Goal: Transaction & Acquisition: Purchase product/service

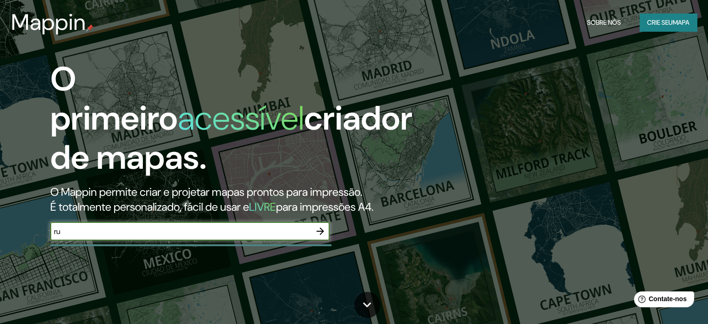
type input "r"
type input "balneario camboriu"
click at [320, 233] on icon "button" at bounding box center [320, 230] width 11 height 11
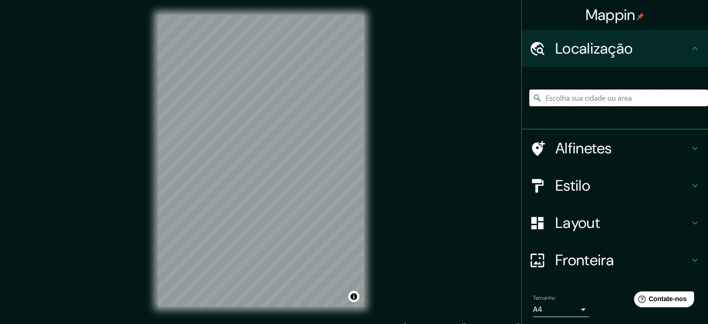
click at [560, 95] on input "Escolha sua cidade ou área" at bounding box center [618, 97] width 179 height 17
click at [637, 98] on input "Balneário Camboriú, [GEOGRAPHIC_DATA], [GEOGRAPHIC_DATA]" at bounding box center [618, 97] width 179 height 17
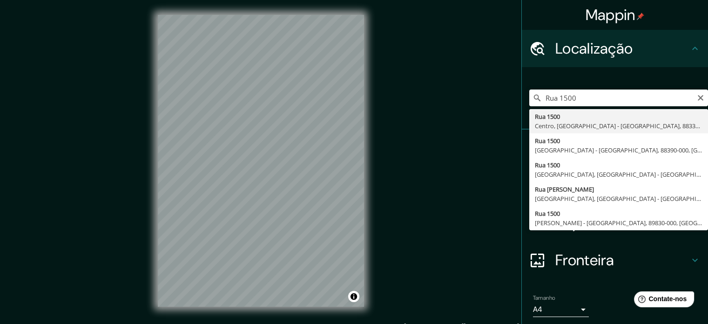
type input "[GEOGRAPHIC_DATA] - [GEOGRAPHIC_DATA], [GEOGRAPHIC_DATA]"
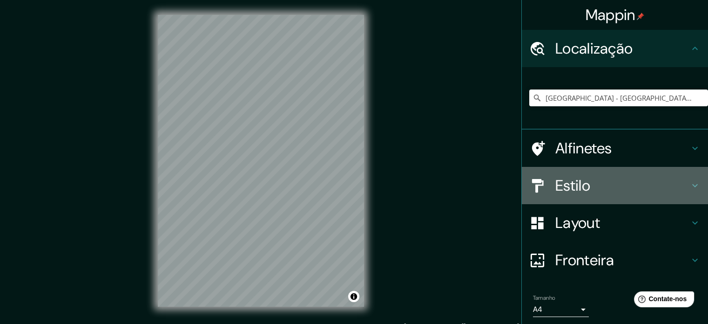
click at [682, 180] on h4 "Estilo" at bounding box center [622, 185] width 134 height 19
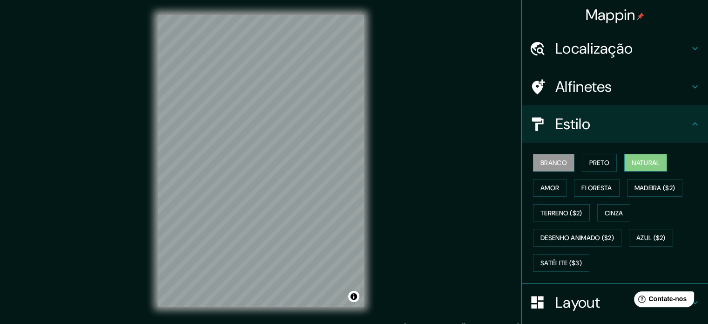
click at [649, 160] on font "Natural" at bounding box center [646, 162] width 28 height 8
click at [589, 163] on font "Preto" at bounding box center [599, 162] width 20 height 8
click at [547, 163] on font "Branco" at bounding box center [554, 162] width 27 height 8
click at [553, 209] on font "Terreno ($2)" at bounding box center [562, 213] width 42 height 8
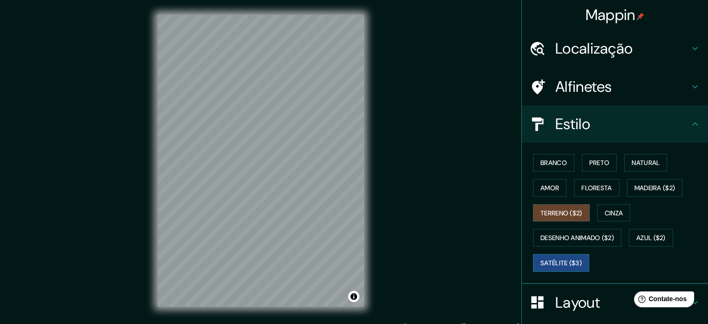
click at [547, 264] on font "Satélite ($3)" at bounding box center [561, 262] width 41 height 8
click at [541, 163] on font "Branco" at bounding box center [554, 162] width 27 height 8
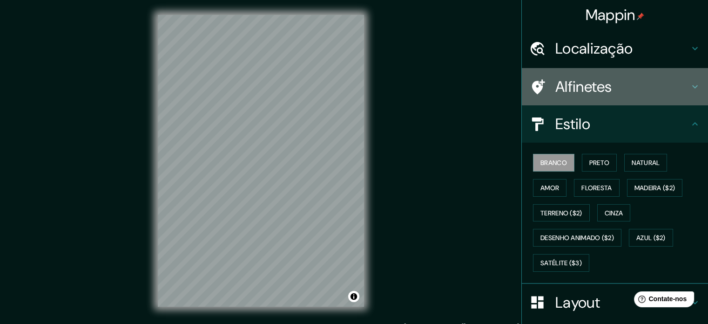
click at [616, 85] on h4 "Alfinetes" at bounding box center [622, 86] width 134 height 19
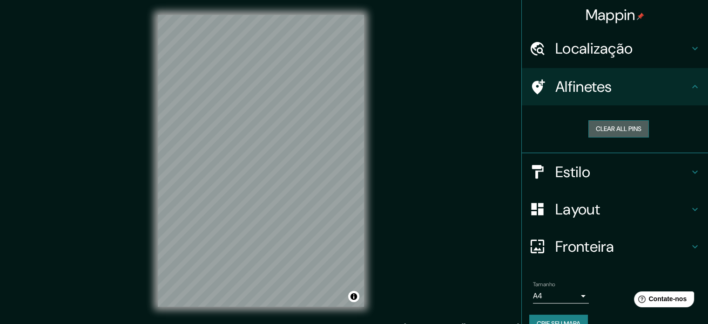
click at [614, 129] on button "Clear all pins" at bounding box center [619, 128] width 61 height 17
click at [277, 184] on div at bounding box center [277, 185] width 7 height 7
click at [558, 209] on font "Layout" at bounding box center [577, 209] width 45 height 20
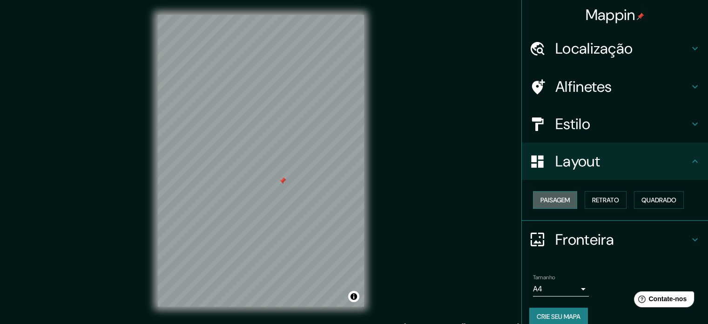
click at [550, 199] on font "Paisagem" at bounding box center [555, 200] width 29 height 8
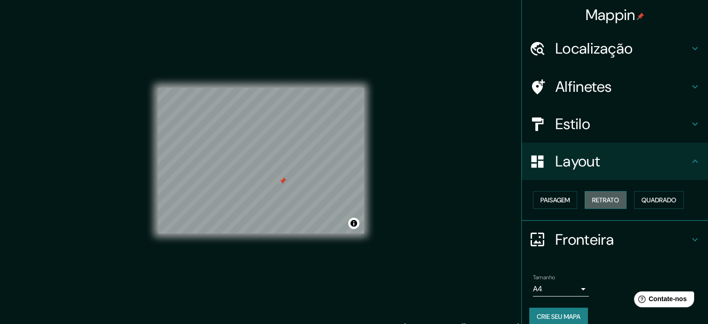
click at [605, 197] on font "Retrato" at bounding box center [605, 200] width 27 height 8
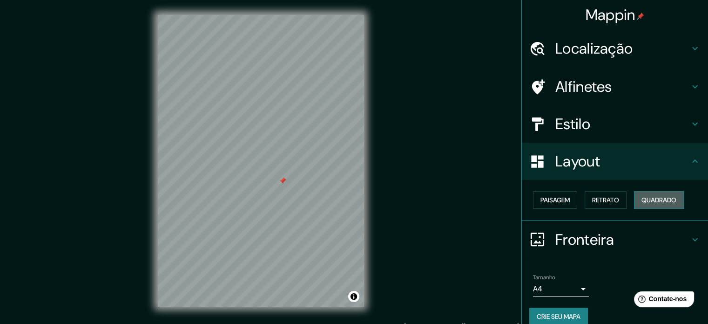
click at [648, 203] on font "Quadrado" at bounding box center [659, 200] width 35 height 12
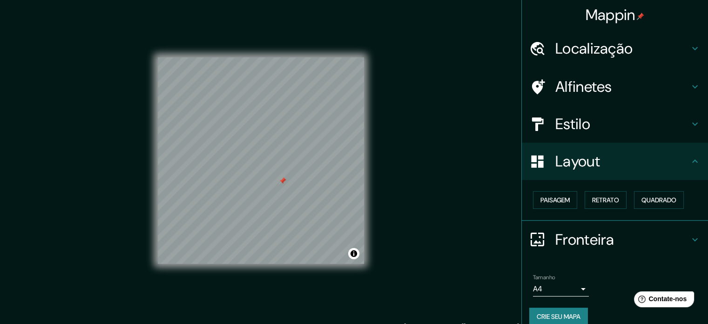
click at [282, 182] on div at bounding box center [282, 180] width 7 height 7
click at [290, 182] on div at bounding box center [289, 179] width 7 height 7
click at [564, 45] on font "Localização" at bounding box center [593, 49] width 77 height 20
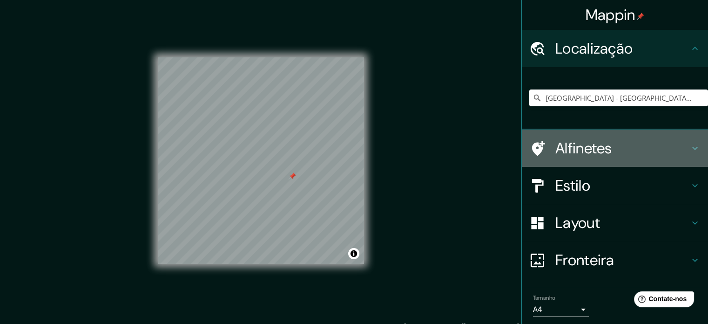
click at [594, 153] on font "Alfinetes" at bounding box center [583, 148] width 57 height 20
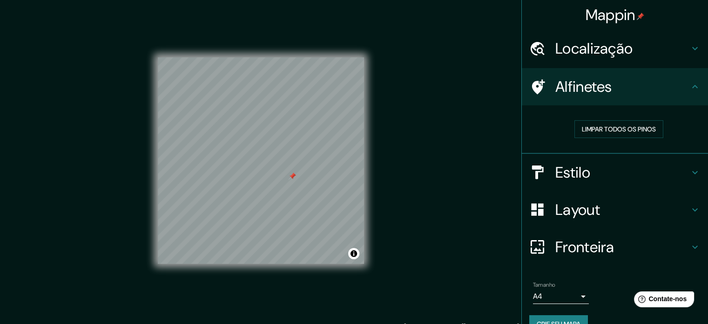
click at [587, 166] on h4 "Estilo" at bounding box center [622, 172] width 134 height 19
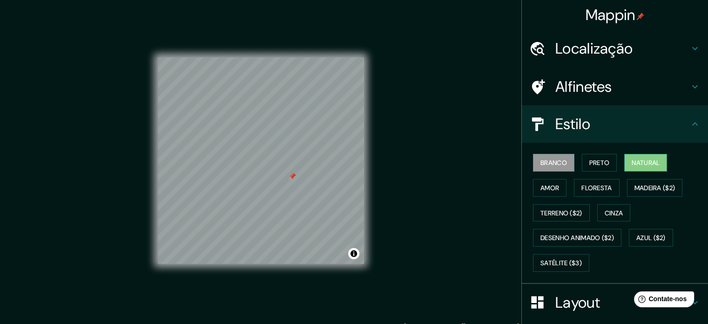
click at [645, 164] on font "Natural" at bounding box center [646, 162] width 28 height 8
click at [589, 159] on font "Preto" at bounding box center [599, 162] width 20 height 8
click at [541, 167] on font "Branco" at bounding box center [554, 162] width 27 height 12
click at [598, 156] on font "Preto" at bounding box center [599, 162] width 20 height 12
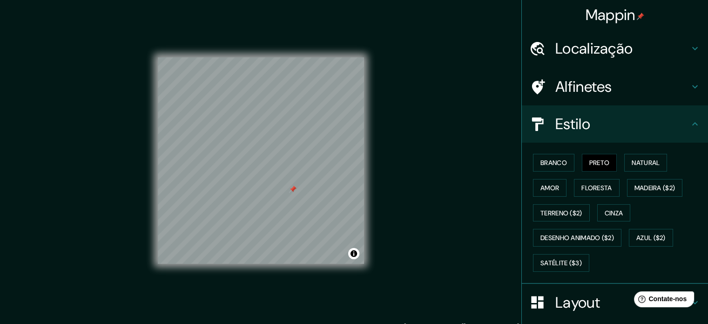
click at [294, 189] on div at bounding box center [292, 188] width 7 height 7
click at [593, 83] on font "Alfinetes" at bounding box center [583, 87] width 57 height 20
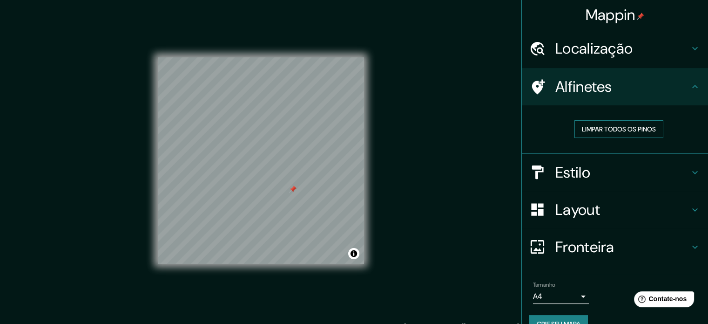
click at [603, 130] on font "Limpar todos os pinos" at bounding box center [619, 129] width 74 height 8
click at [413, 163] on div "Mappin Localização [GEOGRAPHIC_DATA] - [GEOGRAPHIC_DATA], 88330-524, [GEOGRAPHI…" at bounding box center [354, 168] width 708 height 336
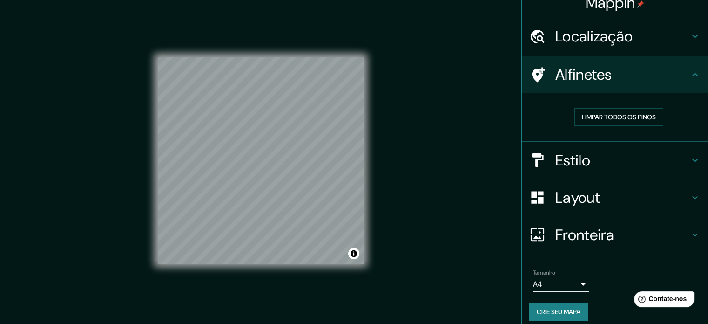
scroll to position [19, 0]
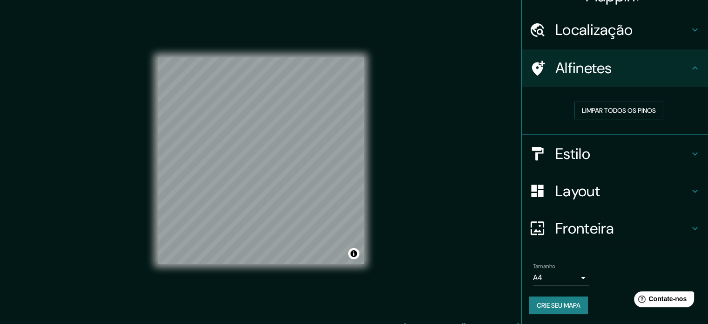
click at [583, 232] on font "Fronteira" at bounding box center [584, 228] width 59 height 20
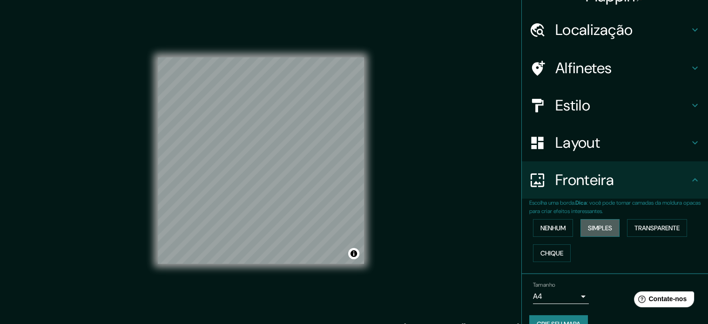
click at [600, 229] on font "Simples" at bounding box center [600, 228] width 24 height 8
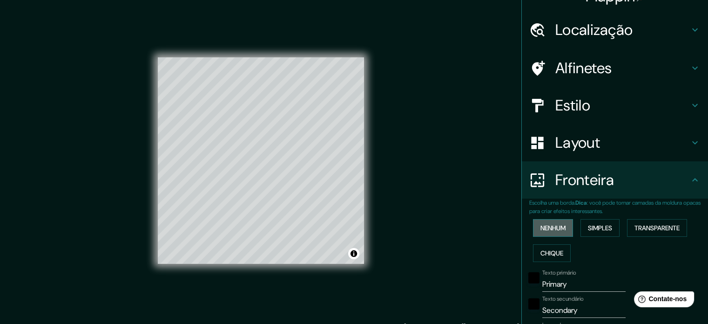
click at [549, 230] on font "Nenhum" at bounding box center [553, 228] width 25 height 8
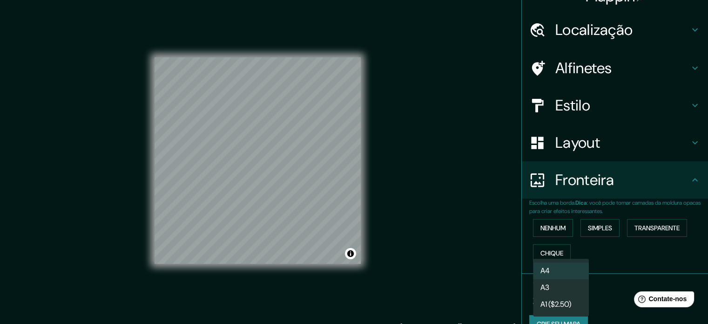
click at [574, 295] on body "Mappin Localização [GEOGRAPHIC_DATA] - [GEOGRAPHIC_DATA], [GEOGRAPHIC_DATA] Alf…" at bounding box center [354, 162] width 708 height 324
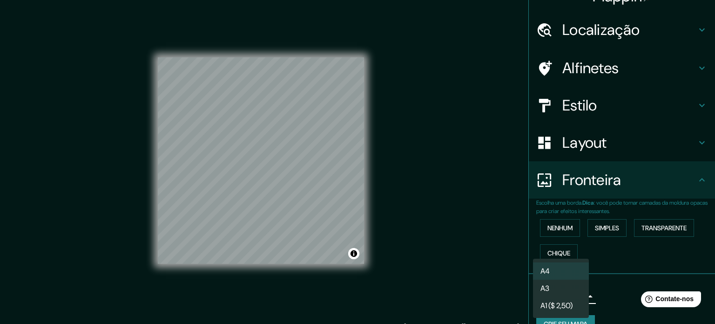
click at [620, 279] on div at bounding box center [357, 162] width 715 height 324
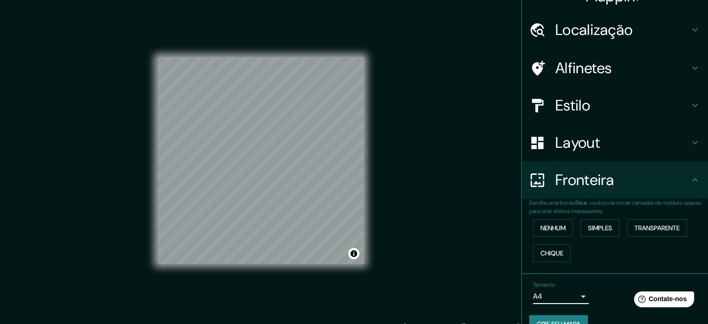
click at [692, 141] on icon at bounding box center [695, 142] width 6 height 3
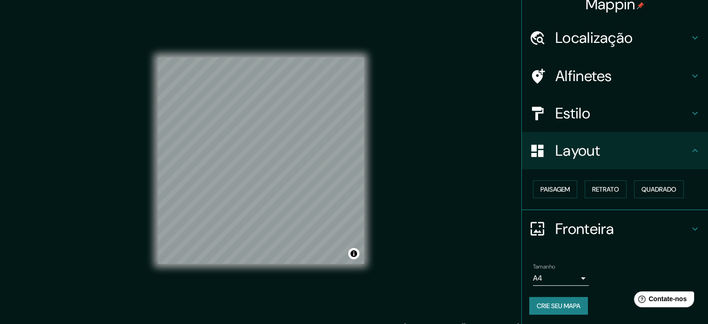
scroll to position [11, 0]
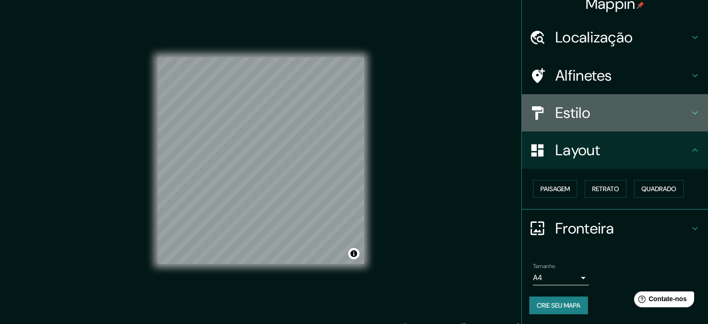
click at [690, 104] on div "Estilo" at bounding box center [615, 112] width 186 height 37
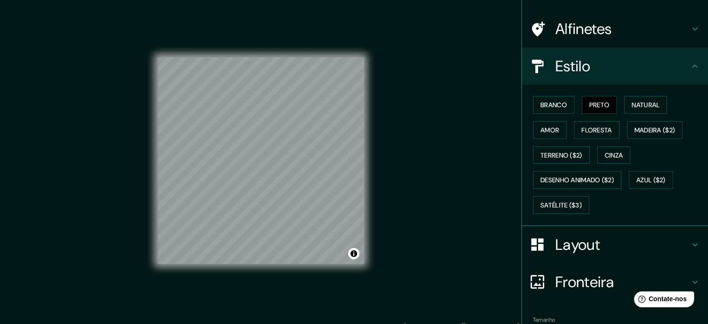
scroll to position [110, 0]
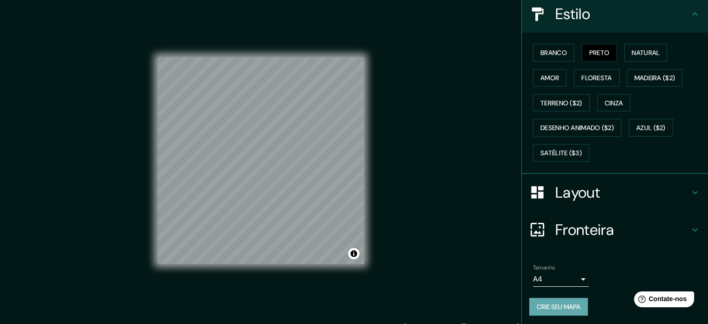
click at [549, 302] on font "Crie seu mapa" at bounding box center [559, 306] width 44 height 8
